Goal: Task Accomplishment & Management: Complete application form

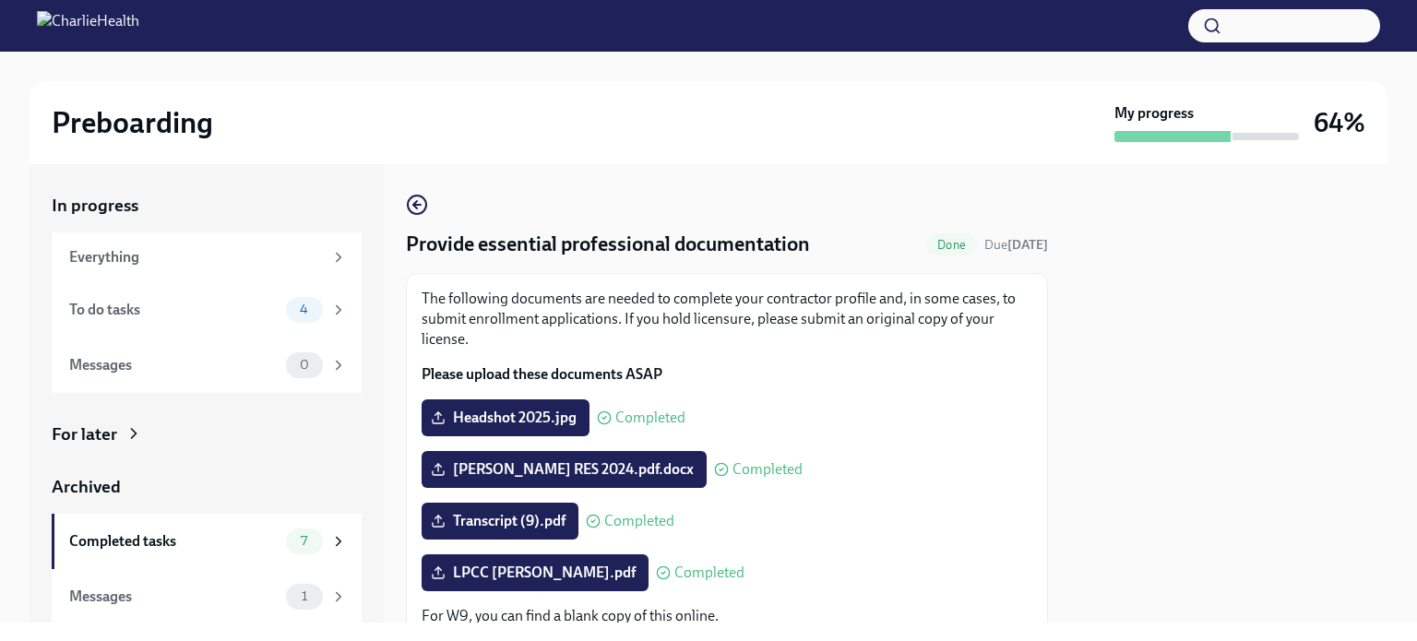
scroll to position [277, 0]
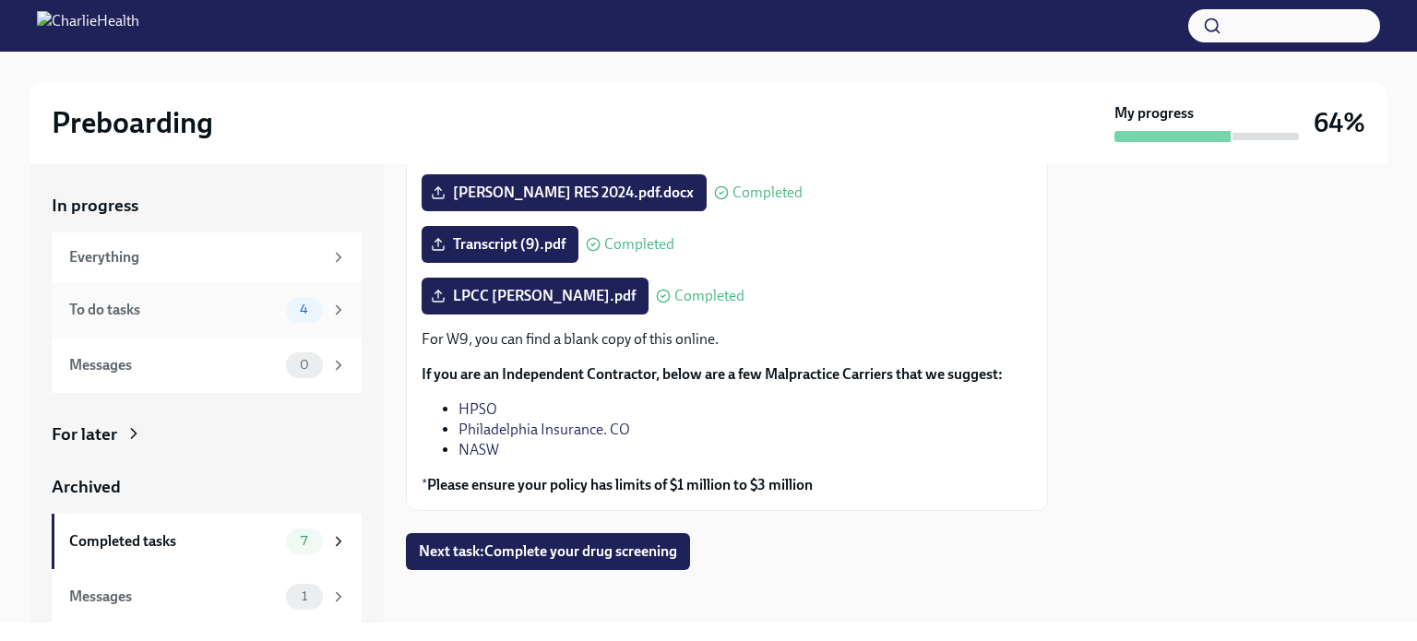
click at [166, 315] on div "To do tasks" at bounding box center [173, 310] width 209 height 20
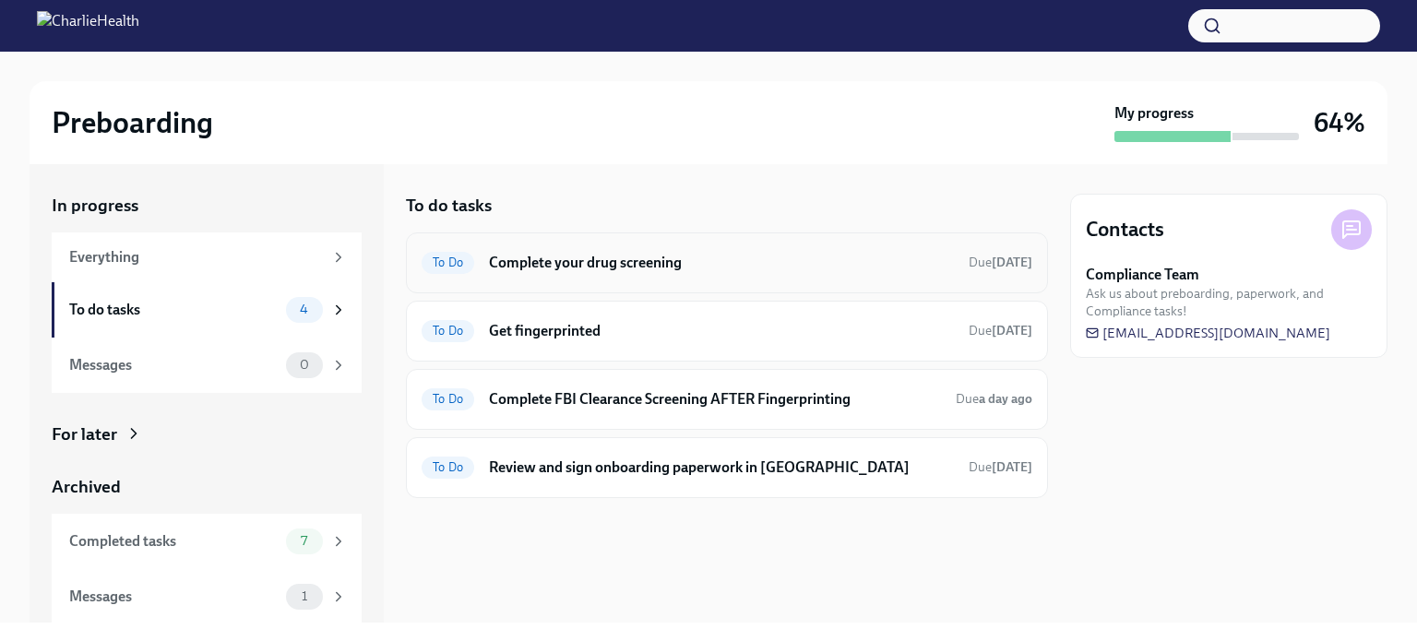
click at [756, 280] on div "To Do Complete your drug screening Due [DATE]" at bounding box center [727, 263] width 642 height 61
click at [500, 253] on h6 "Complete your drug screening" at bounding box center [721, 263] width 465 height 20
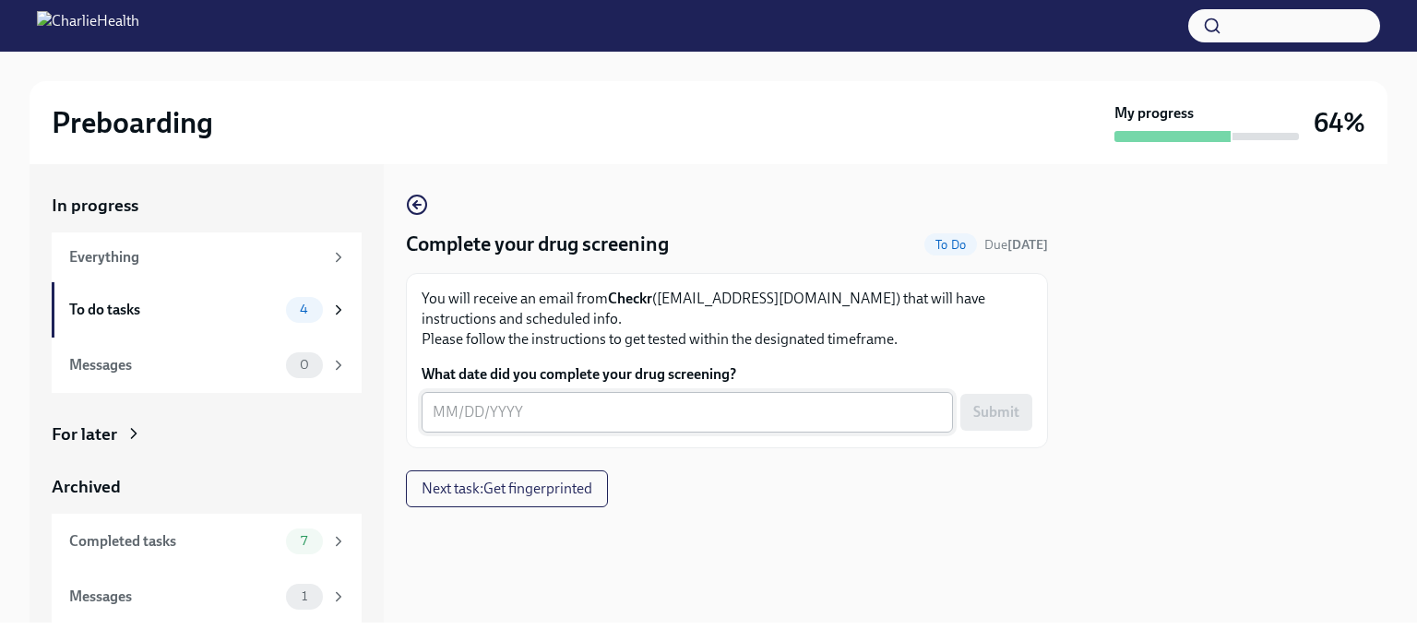
click at [535, 430] on div "x ​" at bounding box center [687, 412] width 531 height 41
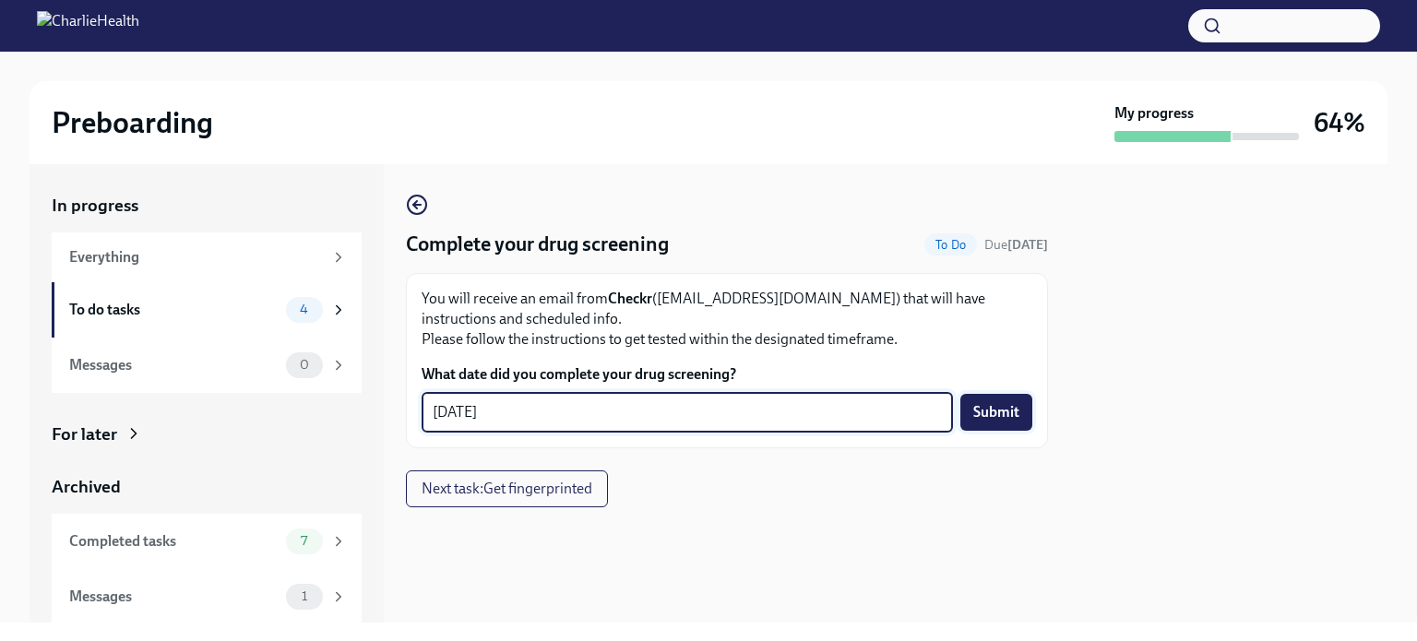
type textarea "[DATE]"
click at [1015, 408] on span "Submit" at bounding box center [996, 412] width 46 height 18
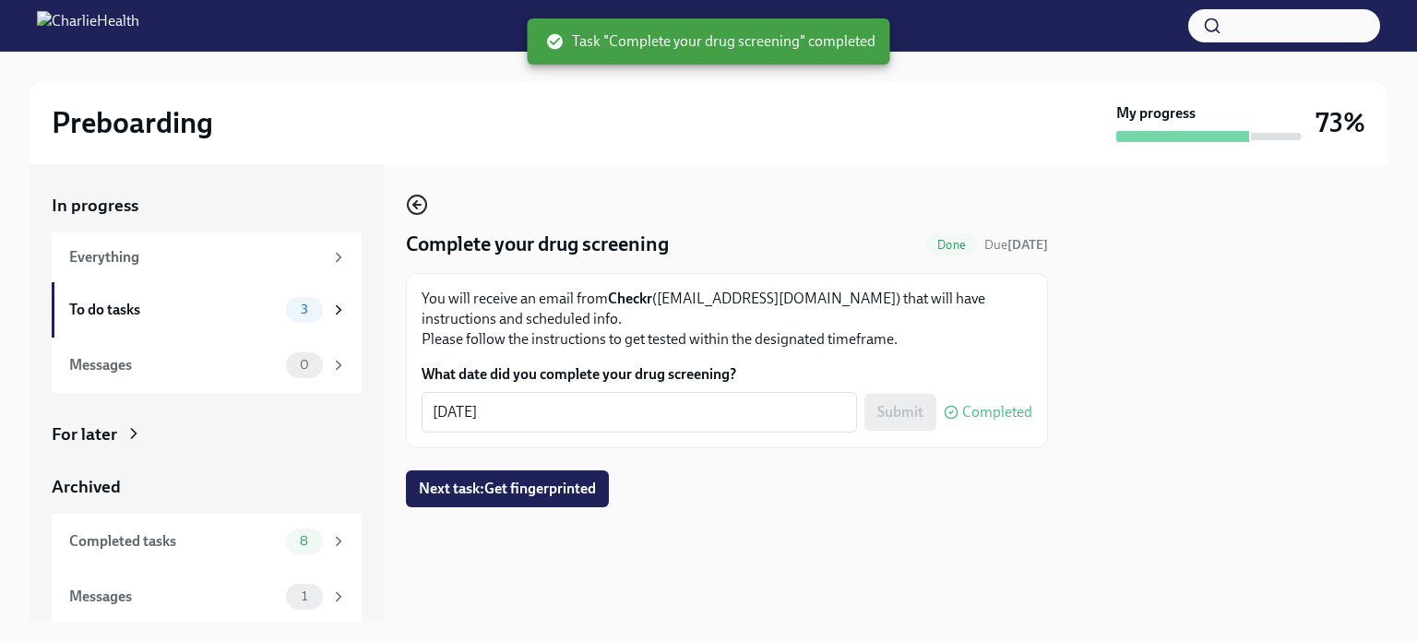
click at [407, 201] on icon "button" at bounding box center [417, 205] width 22 height 22
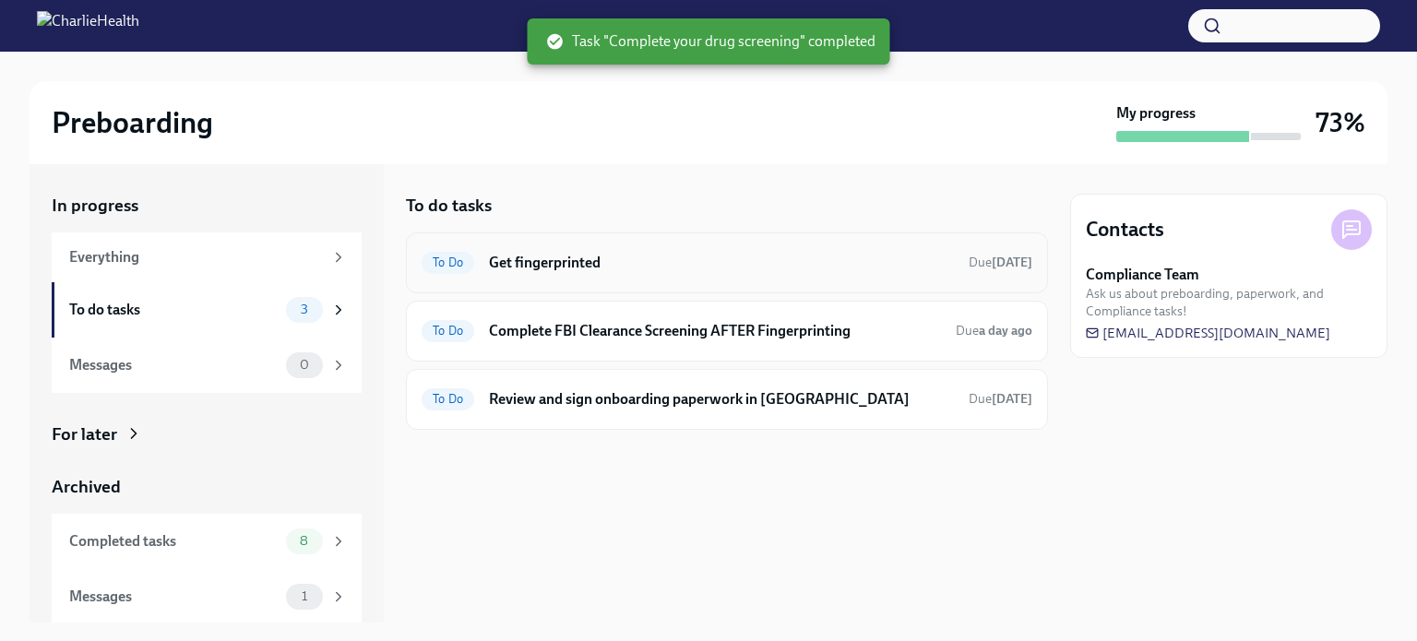
click at [563, 263] on h6 "Get fingerprinted" at bounding box center [721, 263] width 465 height 20
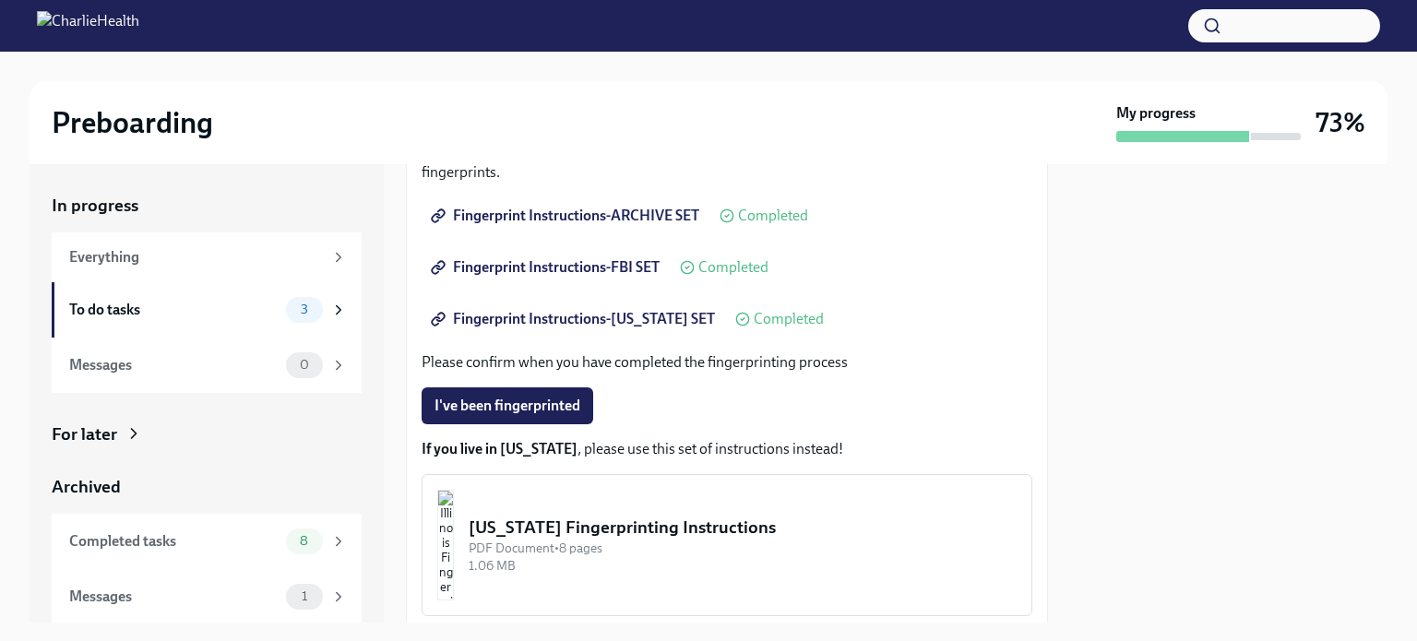
scroll to position [369, 0]
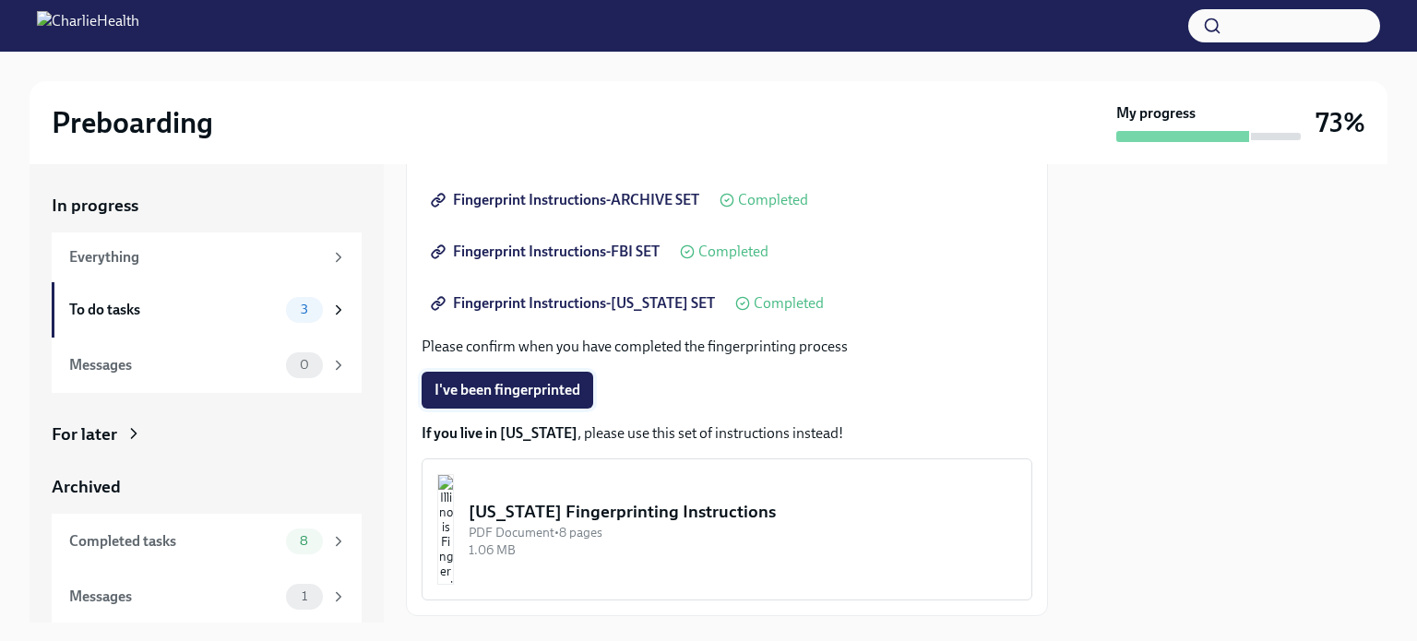
click at [518, 396] on span "I've been fingerprinted" at bounding box center [508, 390] width 146 height 18
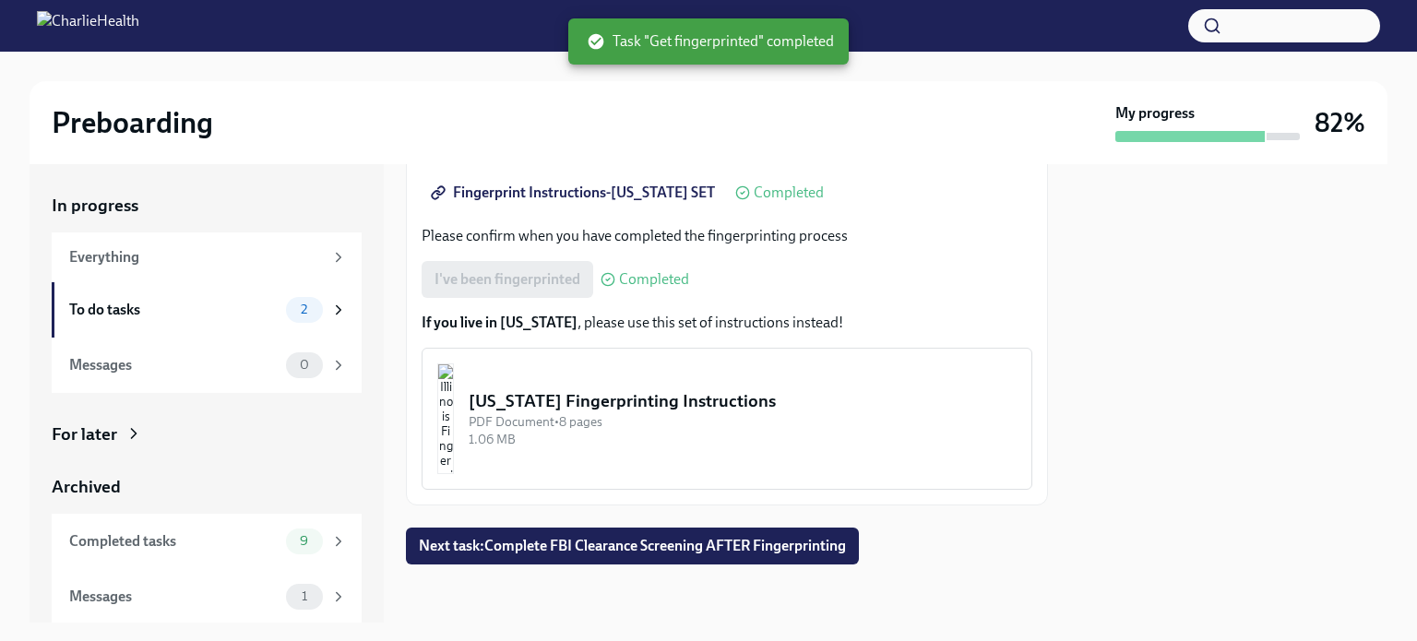
scroll to position [480, 0]
click at [793, 537] on span "Next task : Complete FBI Clearance Screening AFTER Fingerprinting" at bounding box center [632, 546] width 427 height 18
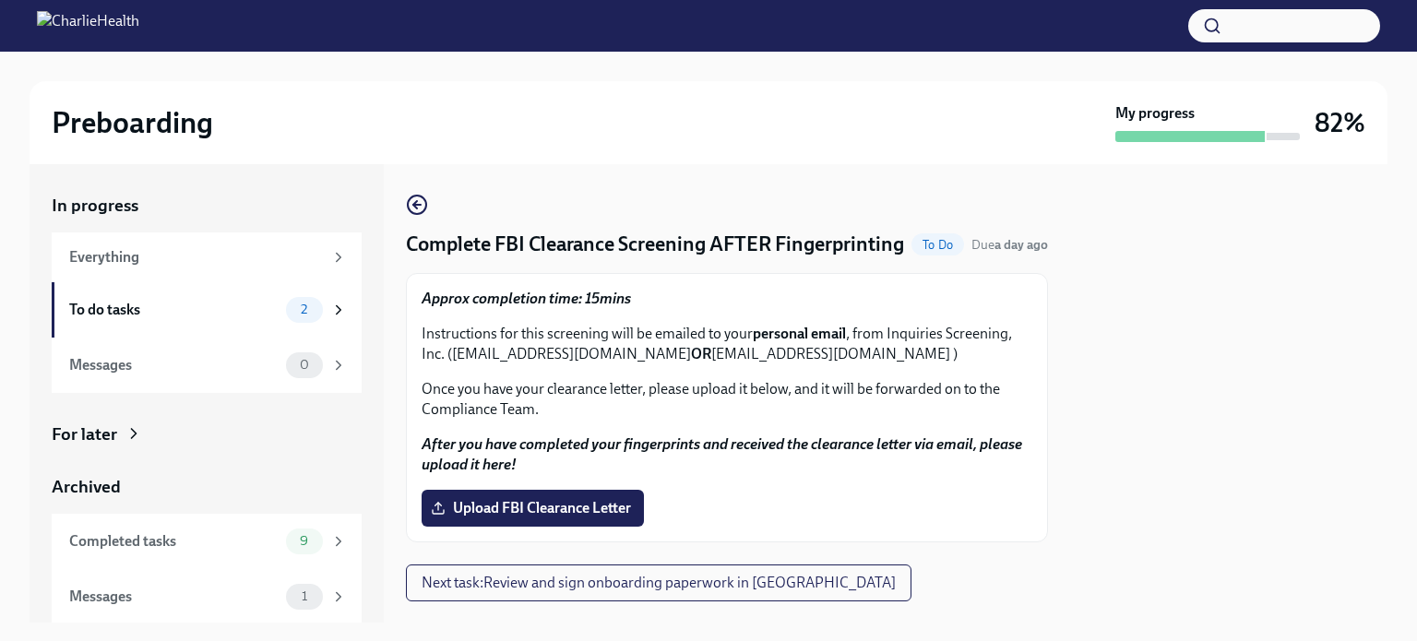
scroll to position [65, 0]
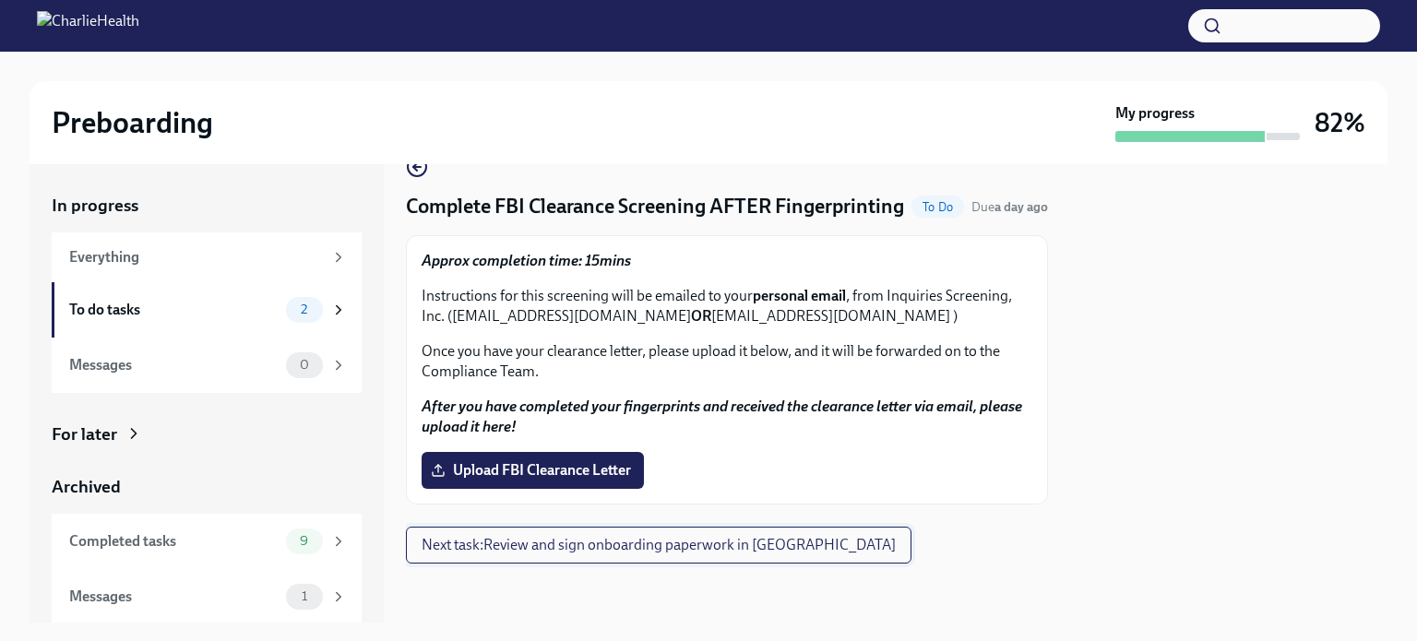
click at [729, 541] on span "Next task : Review and sign onboarding paperwork in [GEOGRAPHIC_DATA]" at bounding box center [659, 545] width 474 height 18
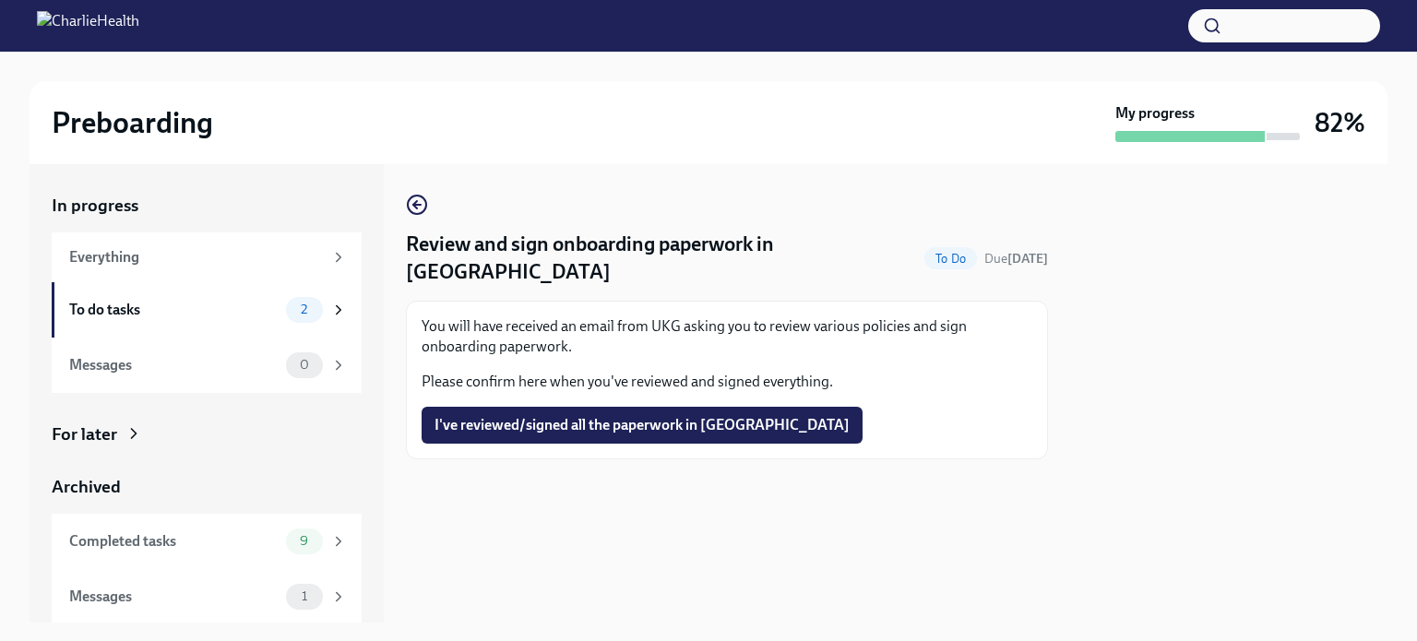
click at [799, 238] on h4 "Review and sign onboarding paperwork in [GEOGRAPHIC_DATA]" at bounding box center [661, 258] width 511 height 55
copy h4 "UKG"
click at [417, 197] on circle "button" at bounding box center [417, 205] width 18 height 18
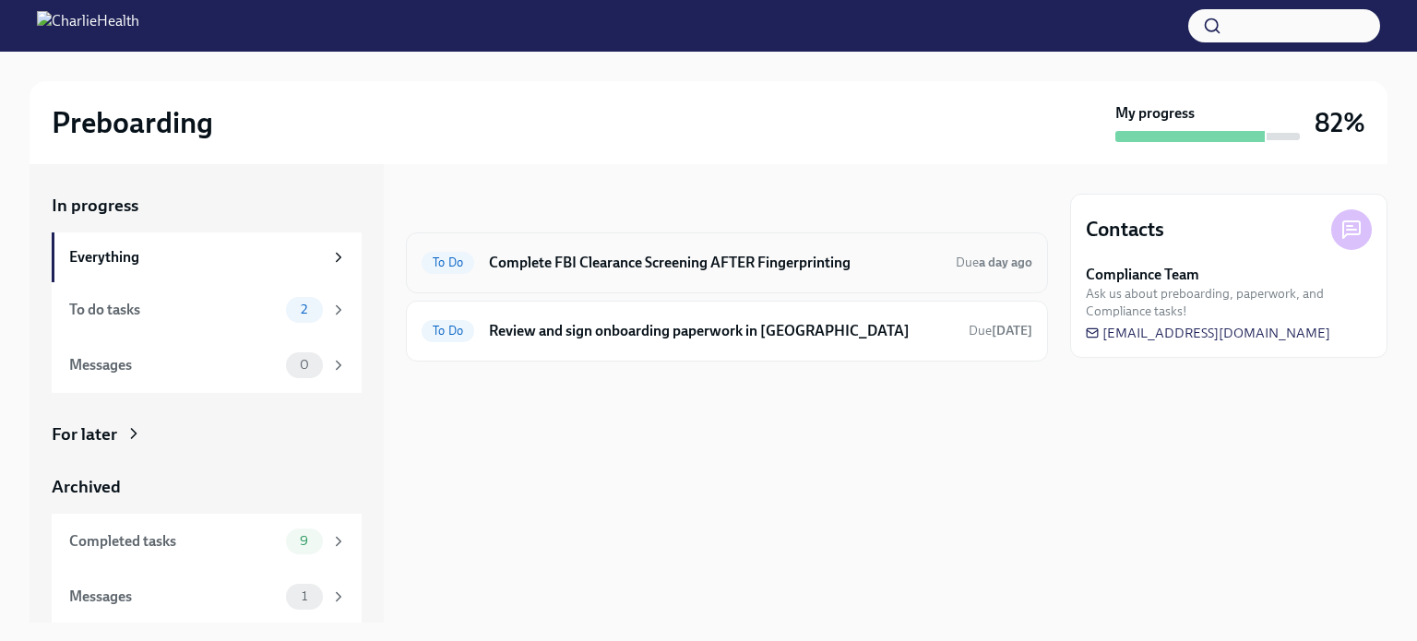
click at [661, 255] on h6 "Complete FBI Clearance Screening AFTER Fingerprinting" at bounding box center [715, 263] width 452 height 20
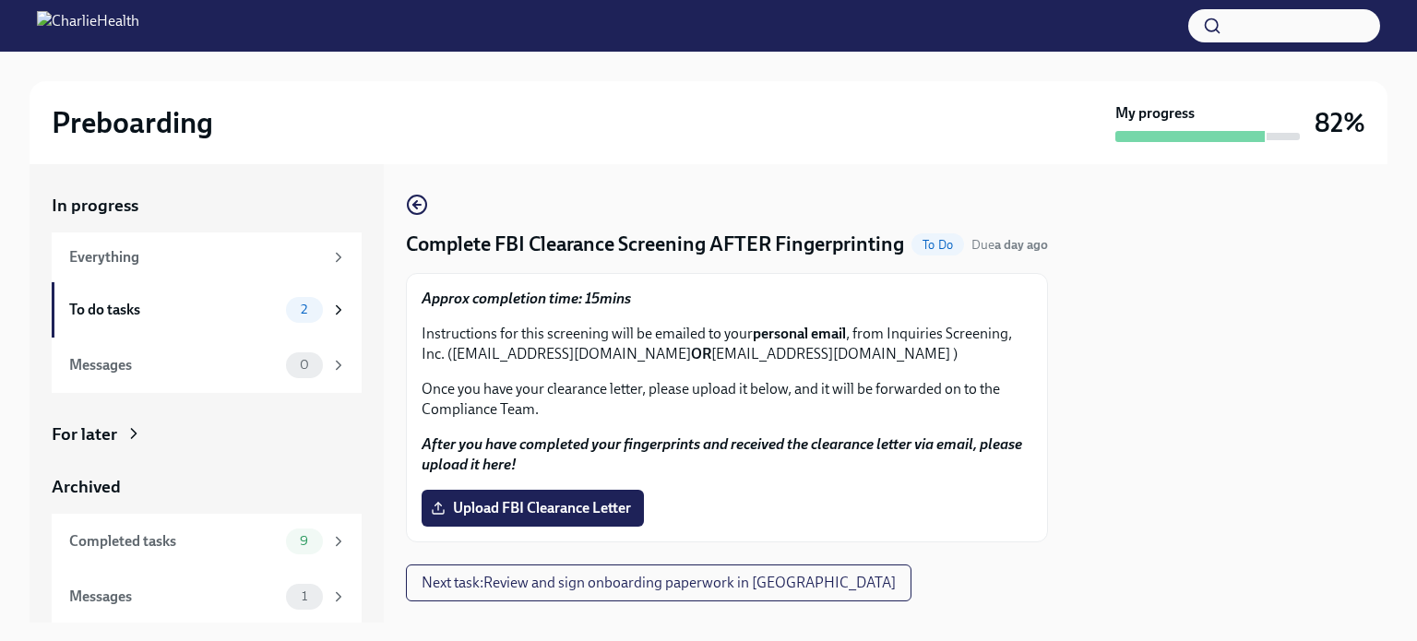
scroll to position [65, 0]
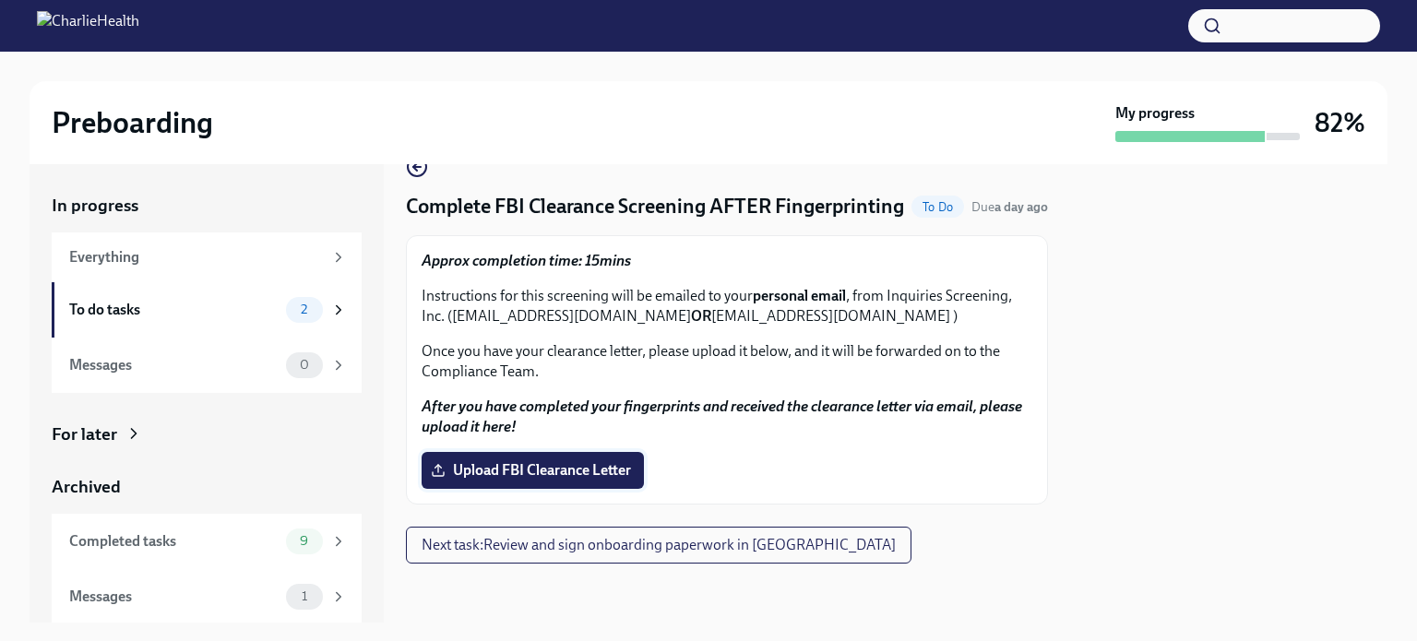
click at [578, 477] on span "Upload FBI Clearance Letter" at bounding box center [533, 470] width 197 height 18
click at [0, 0] on input "Upload FBI Clearance Letter" at bounding box center [0, 0] width 0 height 0
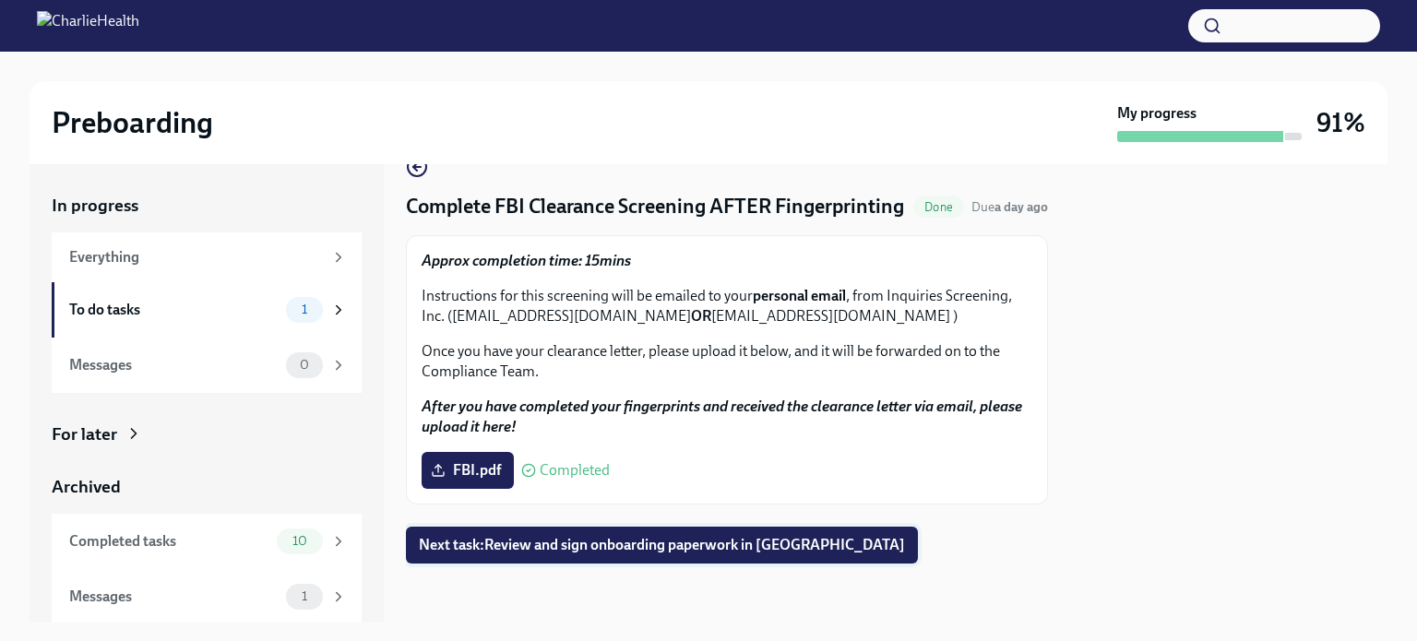
click at [683, 534] on button "Next task : Review and sign onboarding paperwork in [GEOGRAPHIC_DATA]" at bounding box center [662, 545] width 512 height 37
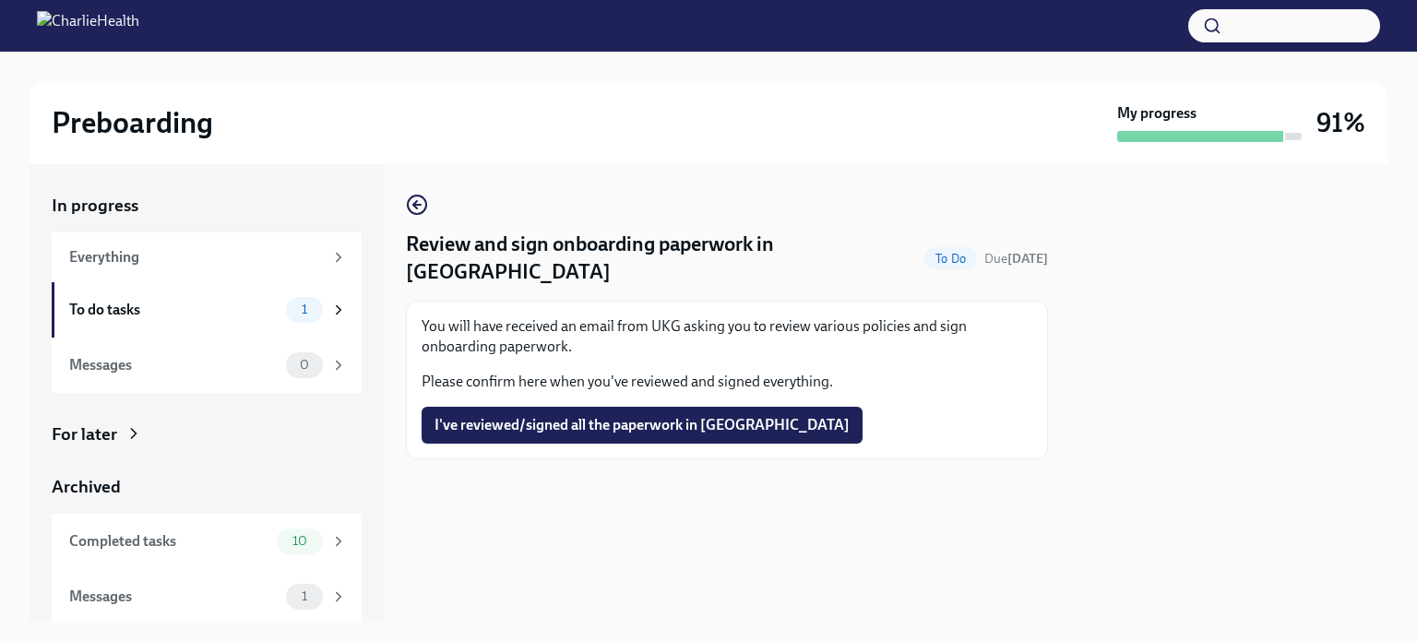
click at [660, 316] on p "You will have received an email from UKG asking you to review various policies …" at bounding box center [727, 336] width 611 height 41
copy p "UKG"
click at [626, 416] on span "I've reviewed/signed all the paperwork in [GEOGRAPHIC_DATA]" at bounding box center [642, 425] width 415 height 18
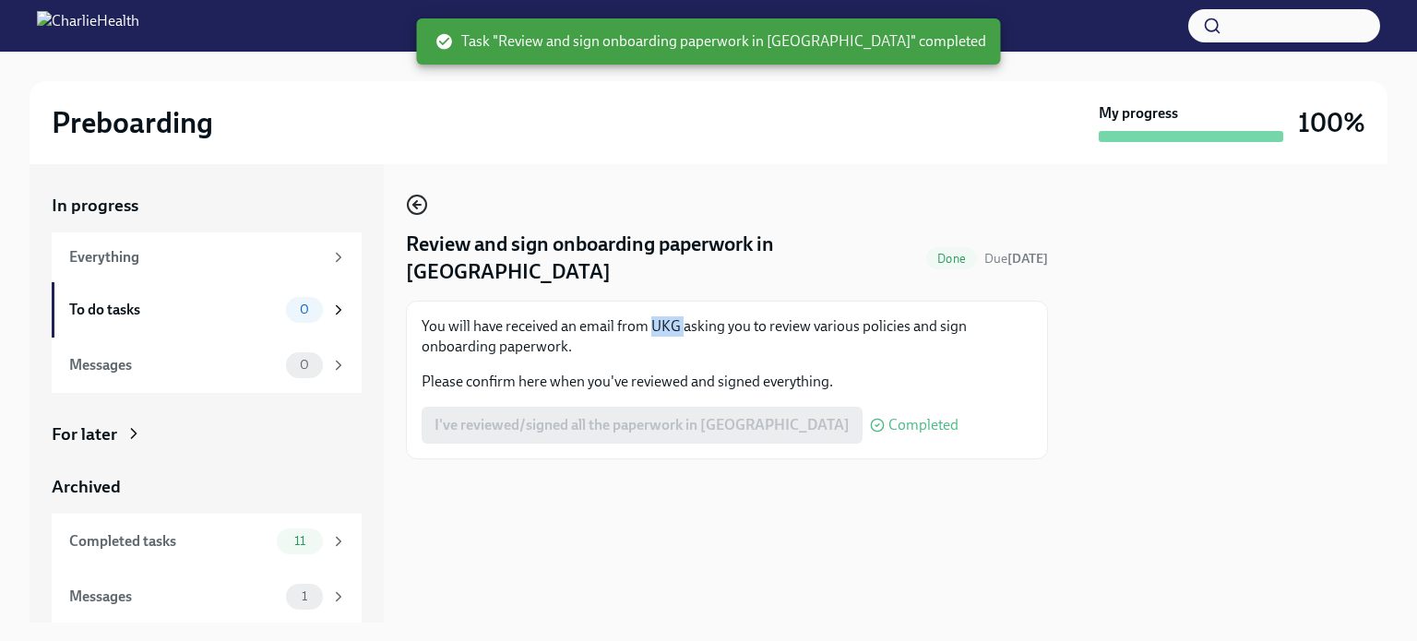
click at [421, 204] on icon "button" at bounding box center [417, 205] width 22 height 22
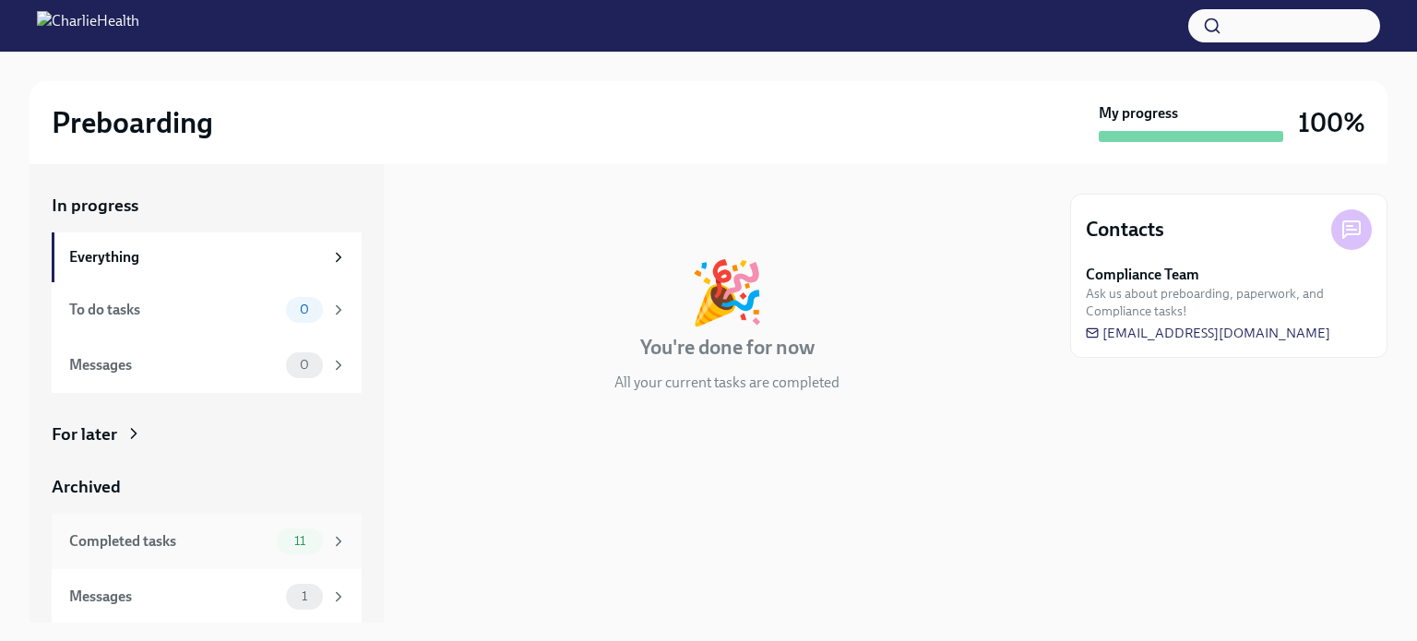
scroll to position [1, 0]
click at [235, 586] on div "Messages" at bounding box center [173, 596] width 209 height 20
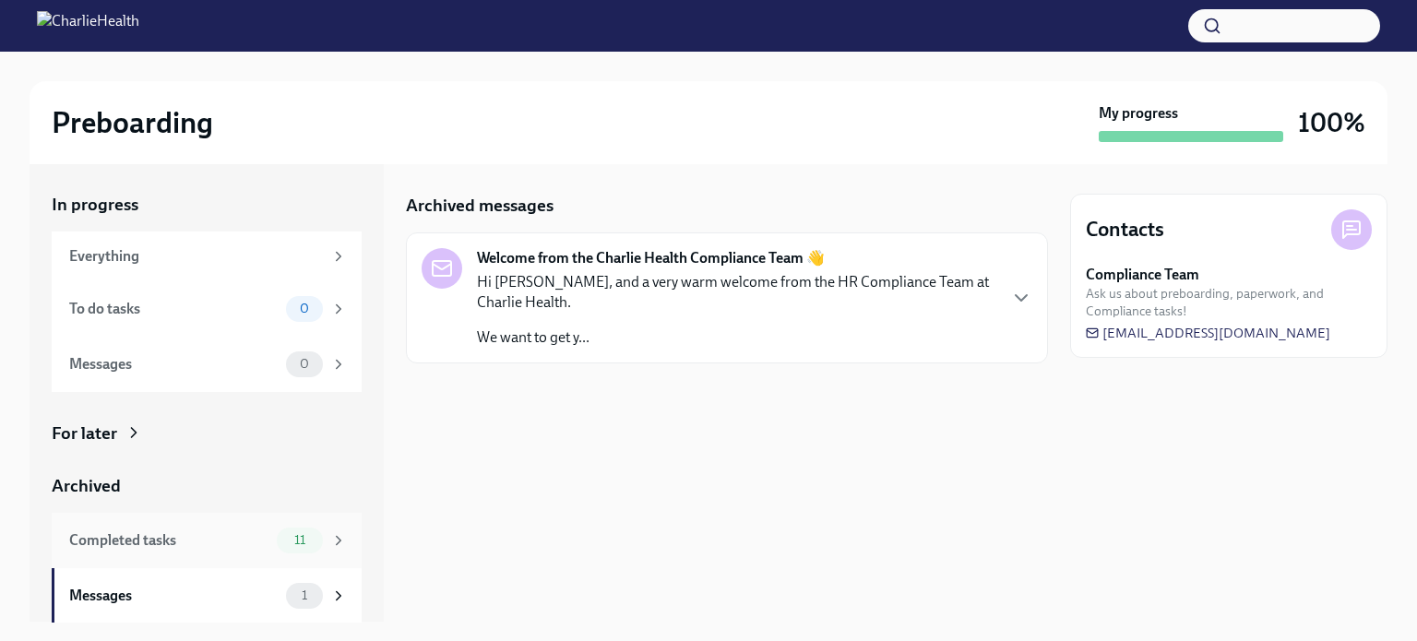
click at [256, 557] on div "Completed tasks 11" at bounding box center [207, 540] width 310 height 55
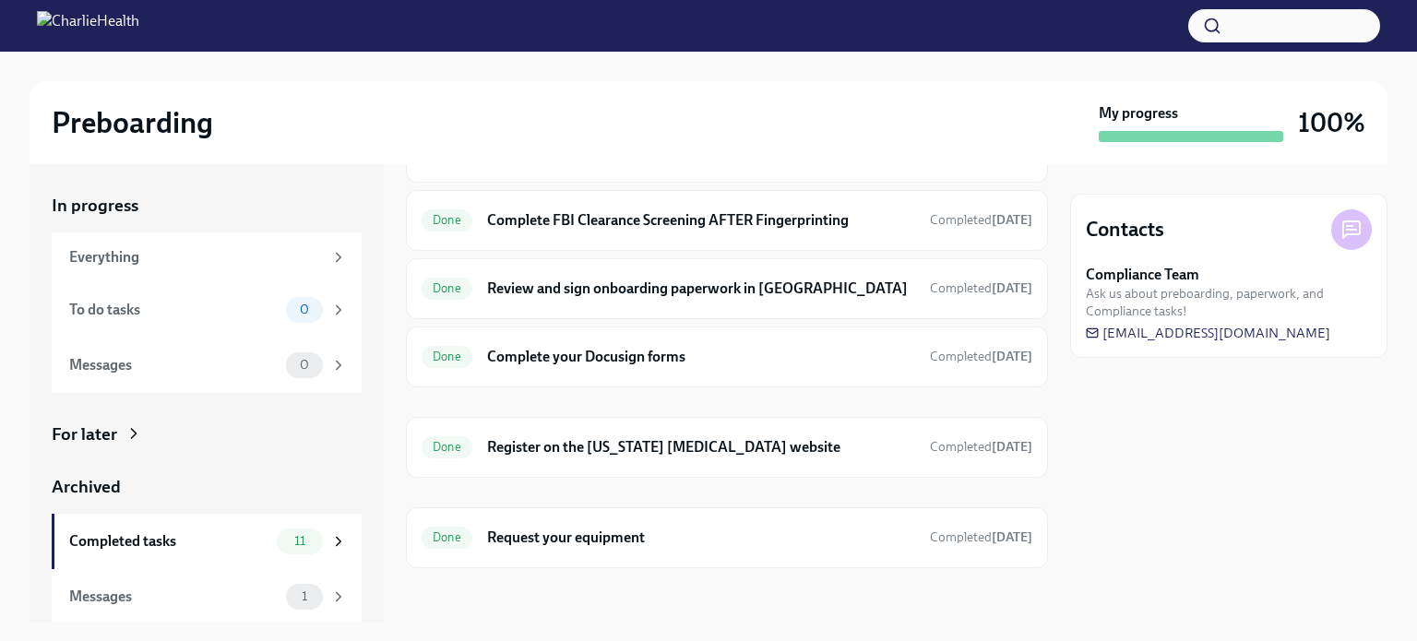
click at [521, 89] on div "Preboarding My progress 100%" at bounding box center [709, 122] width 1358 height 83
